Goal: Information Seeking & Learning: Learn about a topic

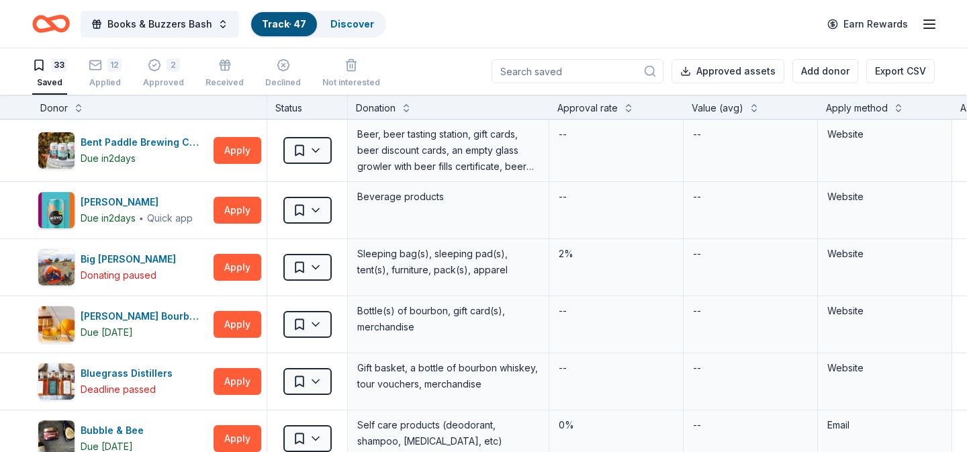
click at [60, 25] on icon "Home" at bounding box center [51, 24] width 38 height 32
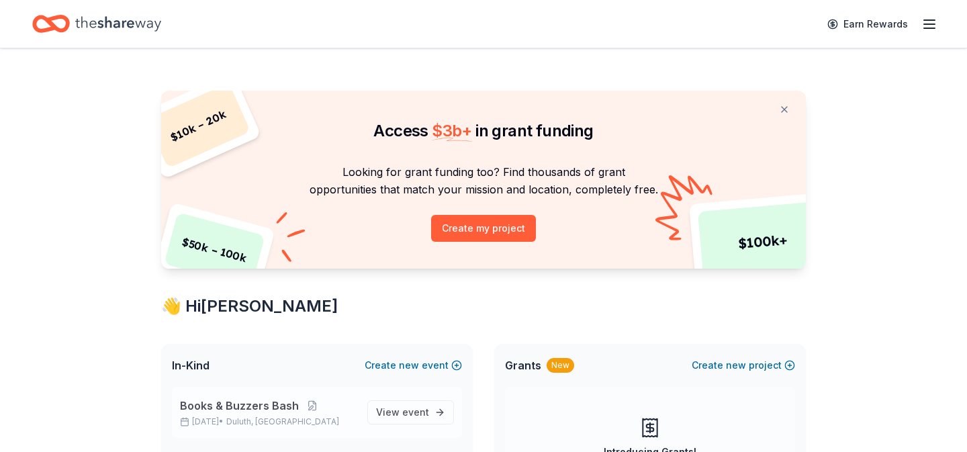
click at [289, 414] on div "Books & Buzzers Bash Nov 13, 2025 • Duluth, MN" at bounding box center [268, 413] width 177 height 30
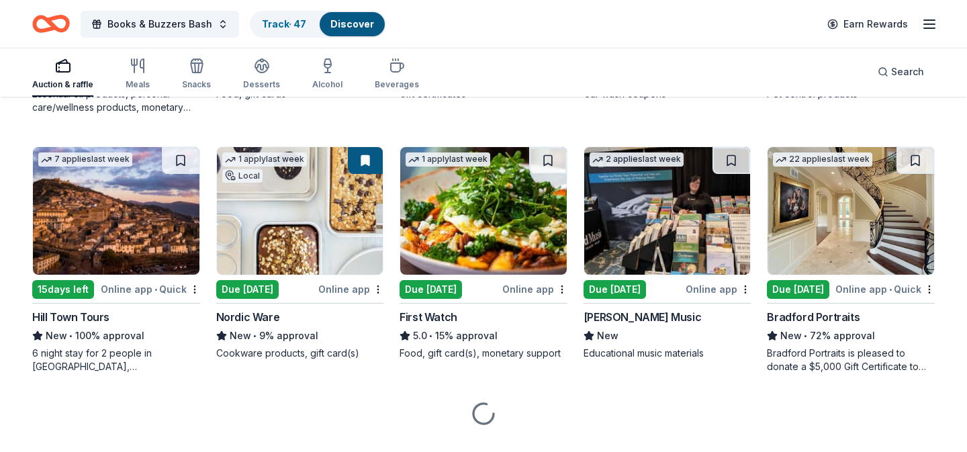
scroll to position [907, 0]
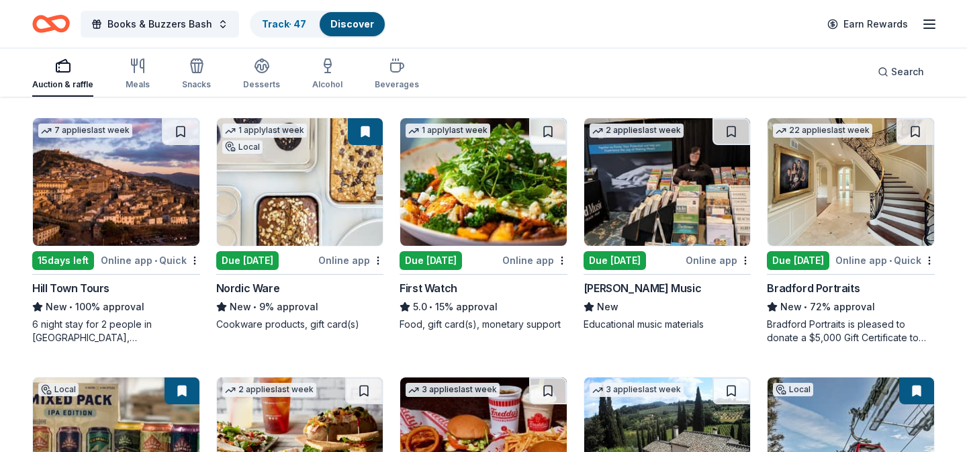
click at [367, 196] on img at bounding box center [300, 182] width 167 height 128
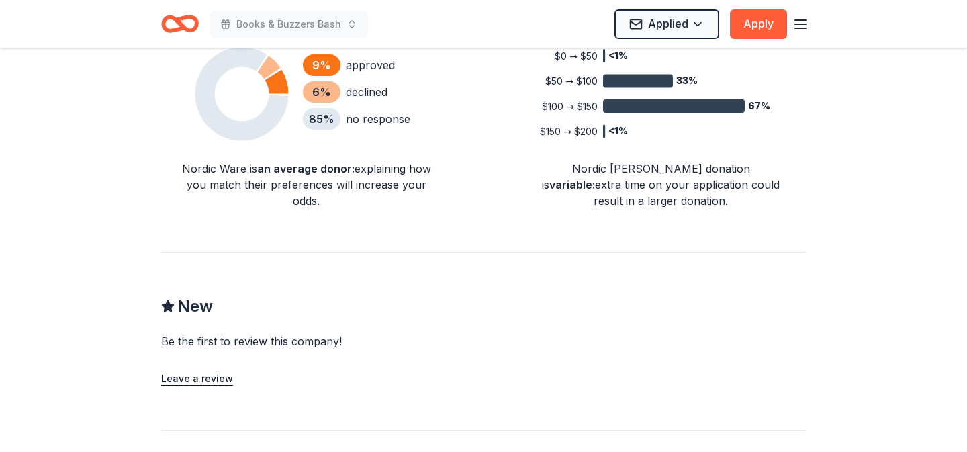
scroll to position [1099, 0]
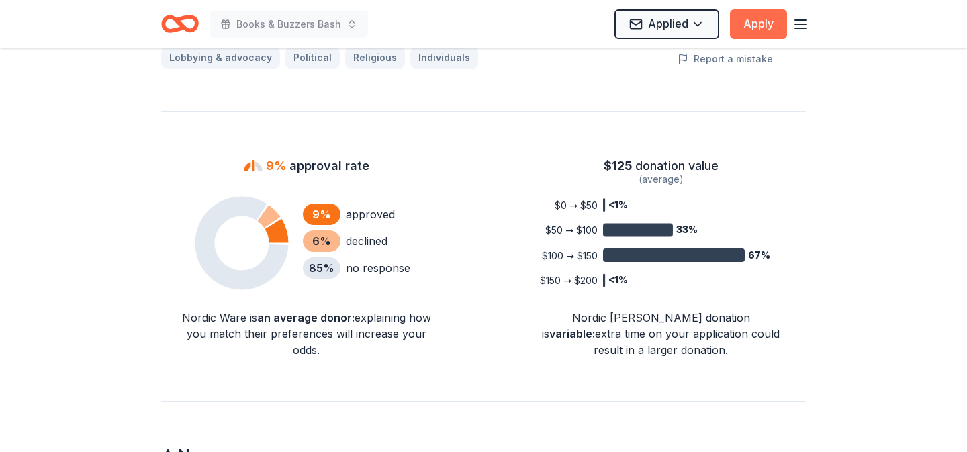
click at [754, 18] on button "Apply" at bounding box center [758, 24] width 57 height 30
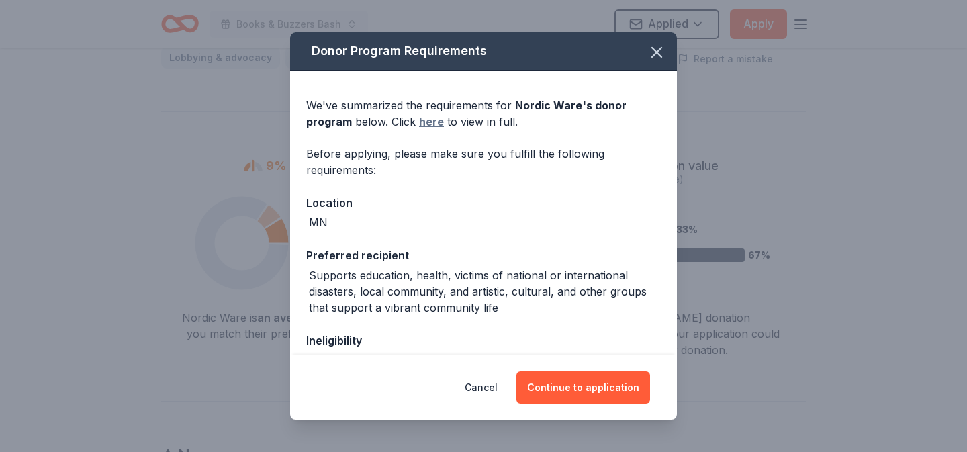
click at [439, 123] on link "here" at bounding box center [431, 122] width 25 height 16
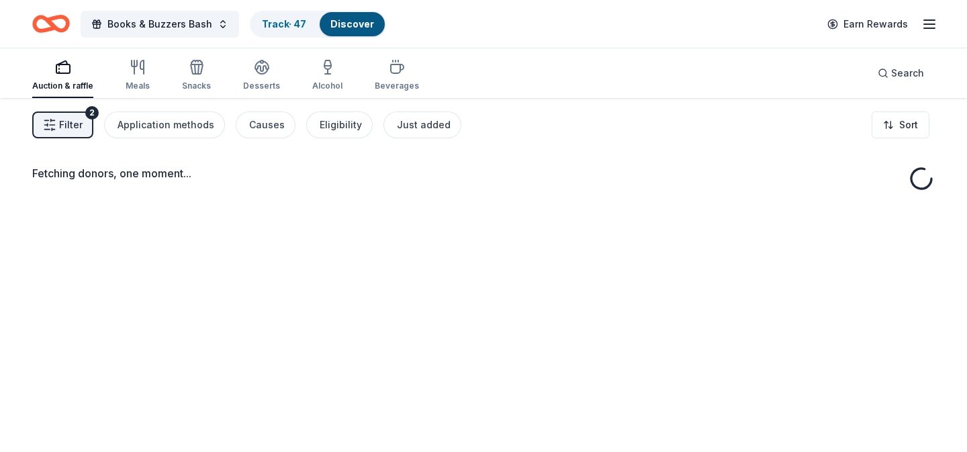
click at [906, 73] on span "Search" at bounding box center [907, 73] width 33 height 16
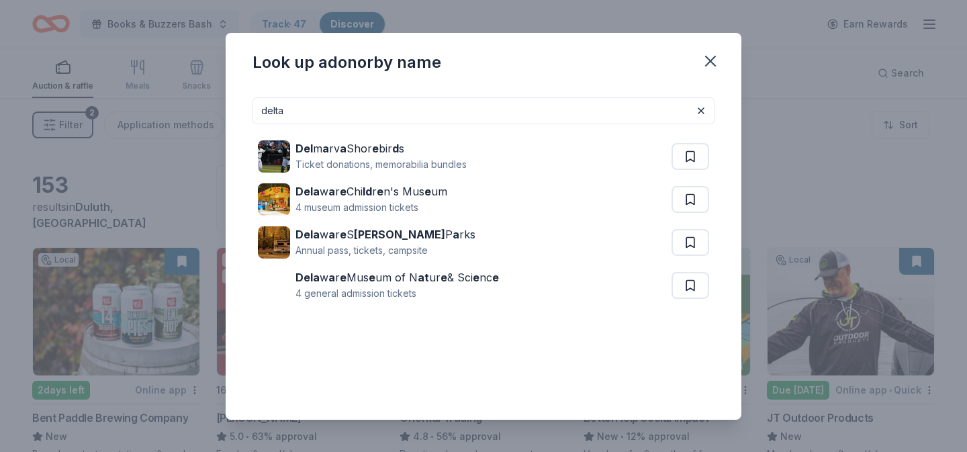
click at [597, 105] on input "delta" at bounding box center [484, 110] width 462 height 27
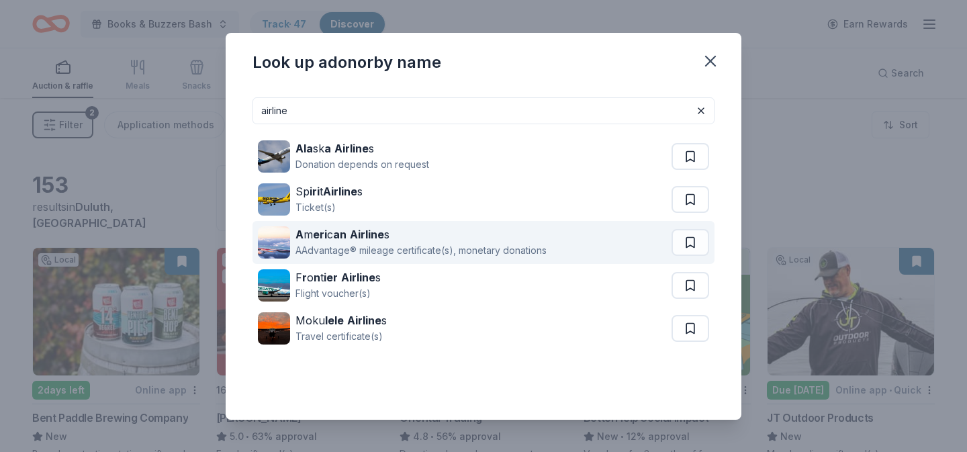
type input "airline"
click at [550, 240] on div "A m eri c an Airline s AAdvantage® mileage certificate(s), monetary donations" at bounding box center [465, 242] width 414 height 43
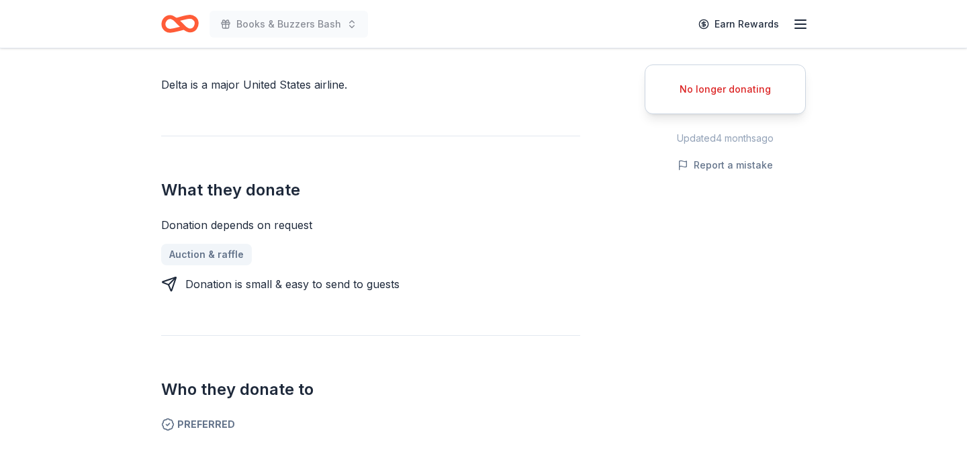
scroll to position [377, 0]
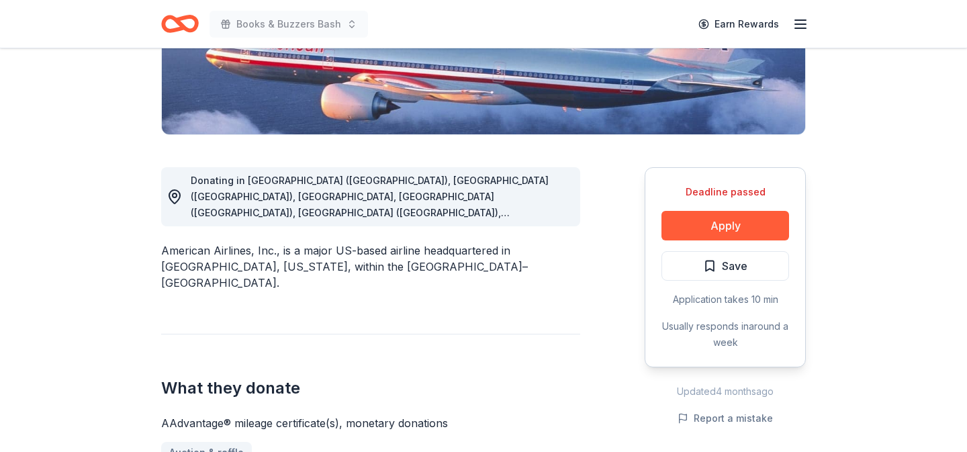
scroll to position [318, 0]
